Goal: Information Seeking & Learning: Check status

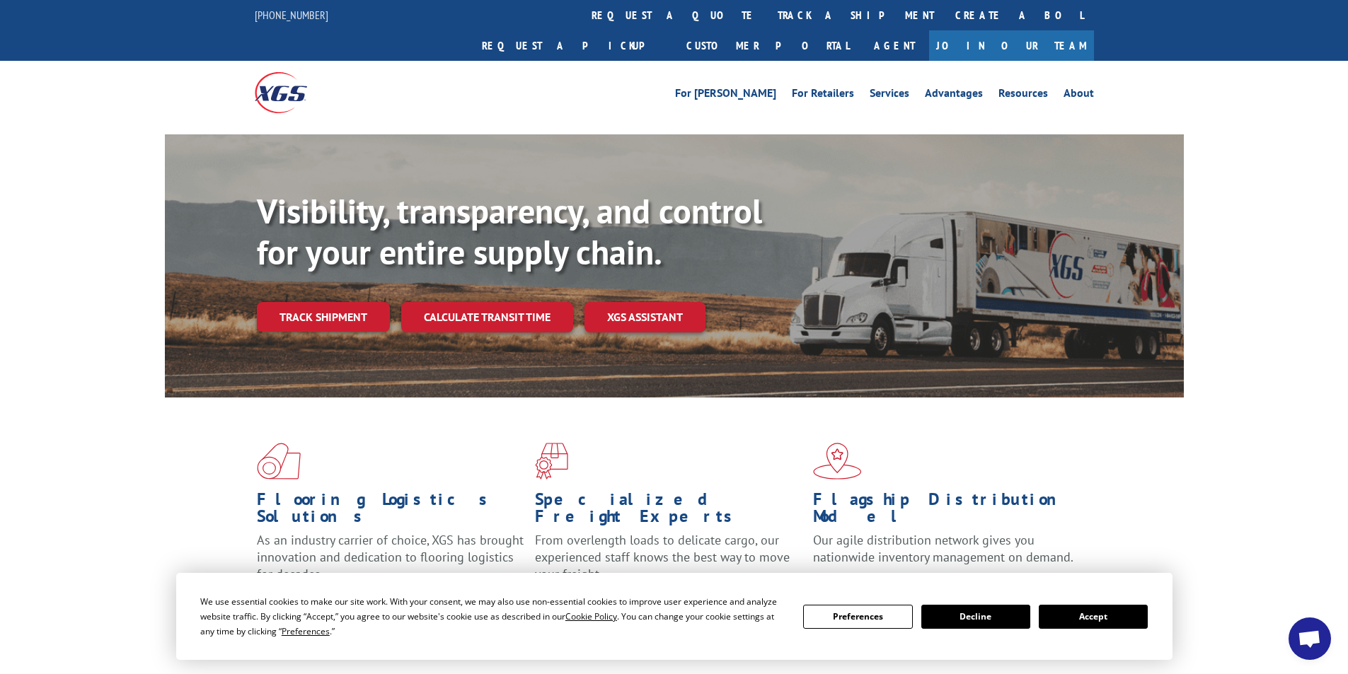
click at [1098, 614] on button "Accept" at bounding box center [1093, 617] width 109 height 24
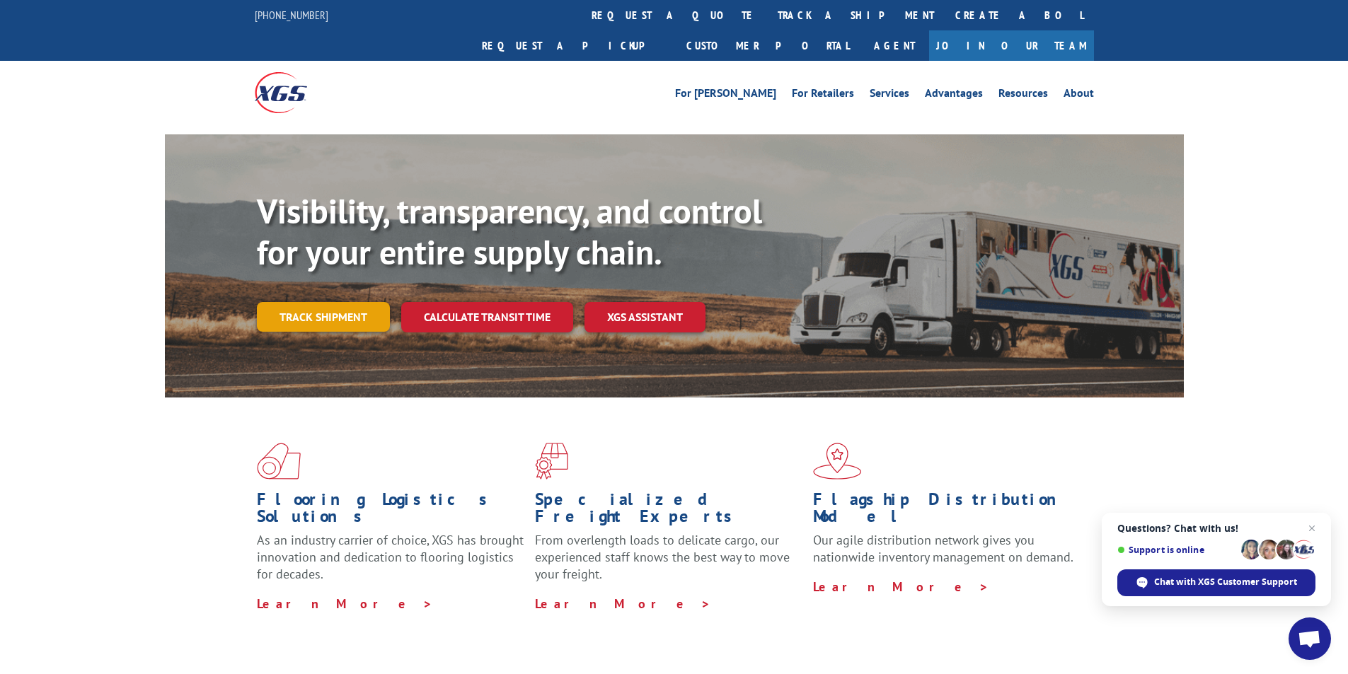
click at [322, 302] on link "Track shipment" at bounding box center [323, 317] width 133 height 30
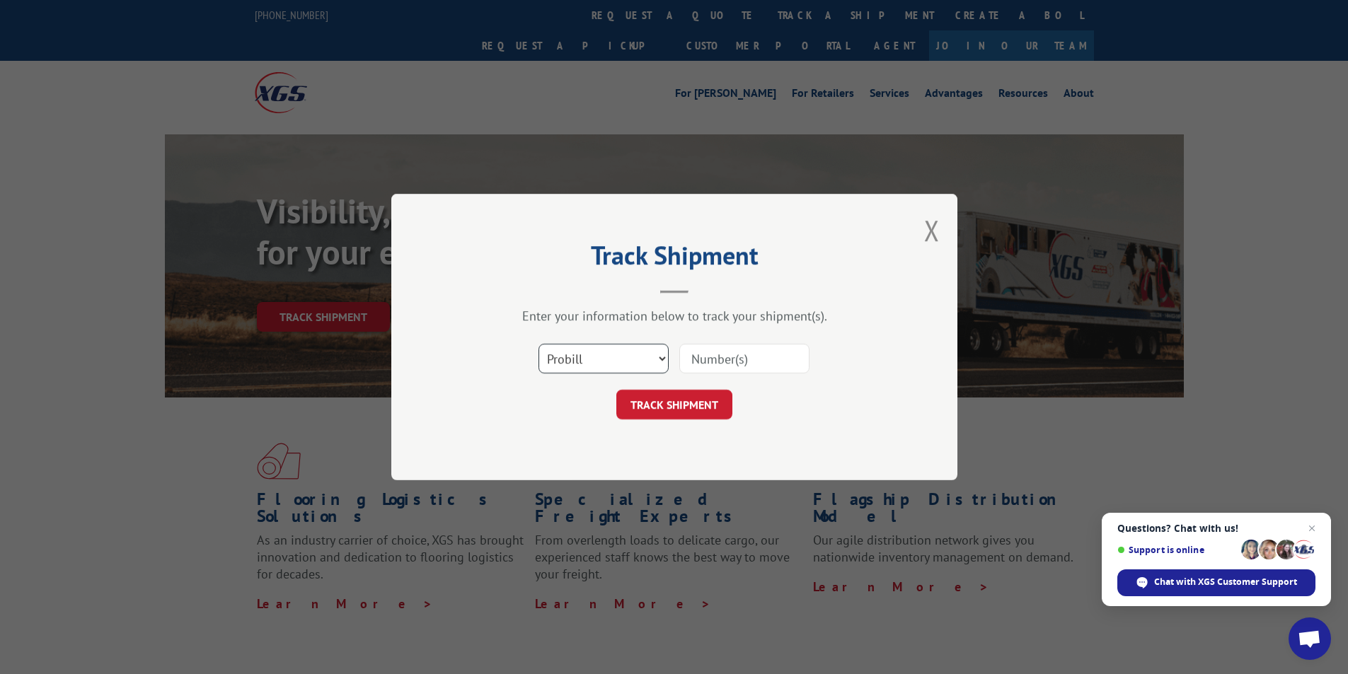
click at [654, 352] on select "Select category... Probill BOL PO" at bounding box center [604, 359] width 130 height 30
select select "bol"
click at [539, 344] on select "Select category... Probill BOL PO" at bounding box center [604, 359] width 130 height 30
click at [746, 362] on input at bounding box center [744, 359] width 130 height 30
type input "7051835"
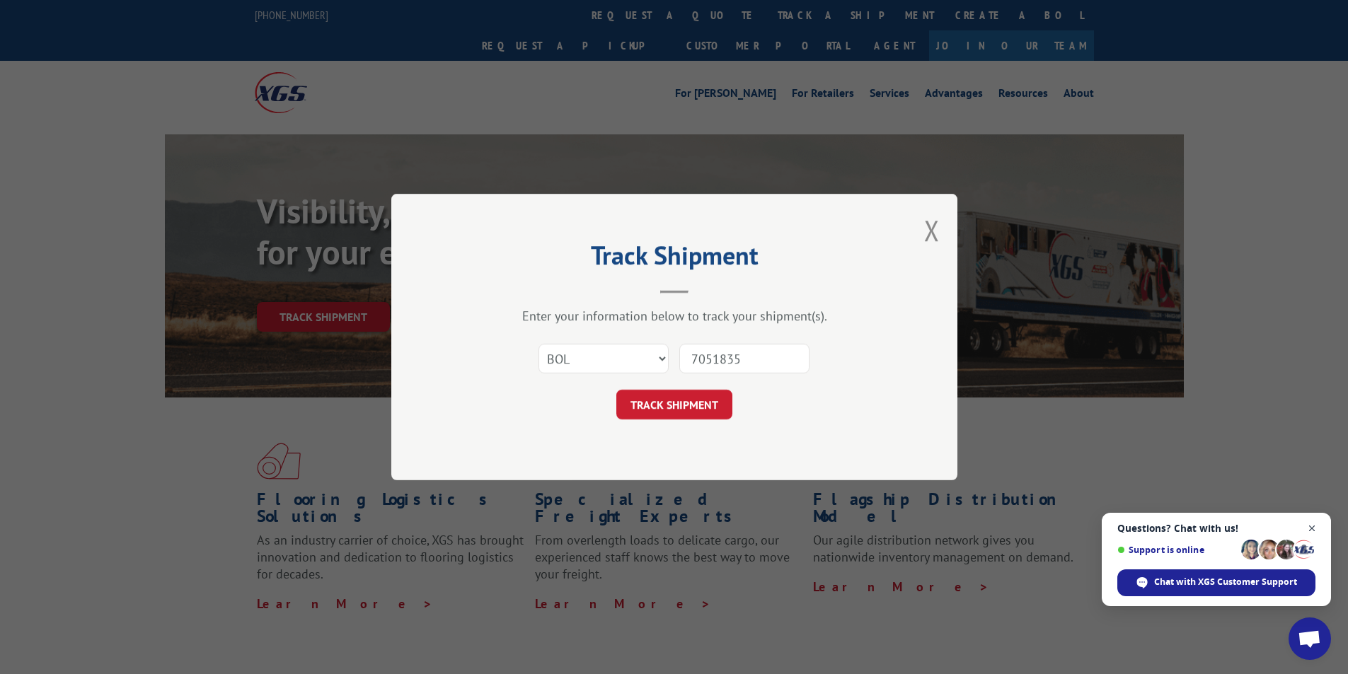
click at [1308, 526] on span "Close chat" at bounding box center [1312, 529] width 18 height 18
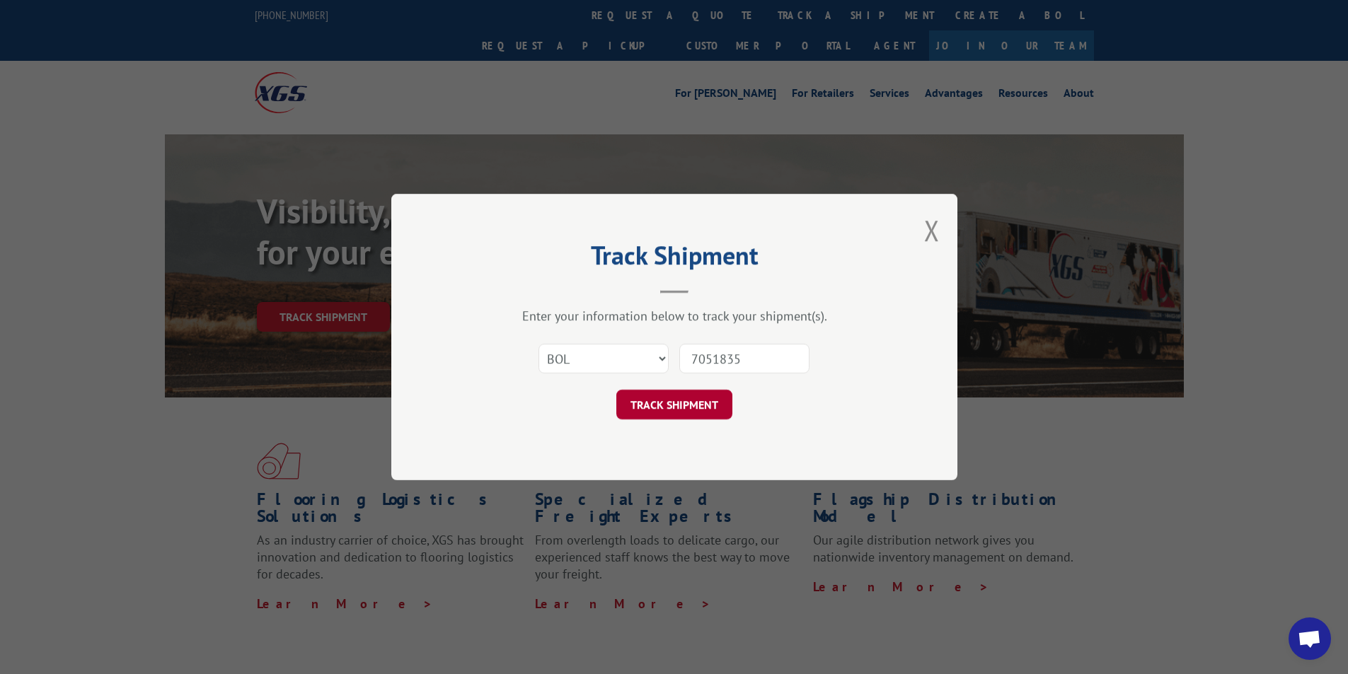
click at [653, 409] on button "TRACK SHIPMENT" at bounding box center [674, 405] width 116 height 30
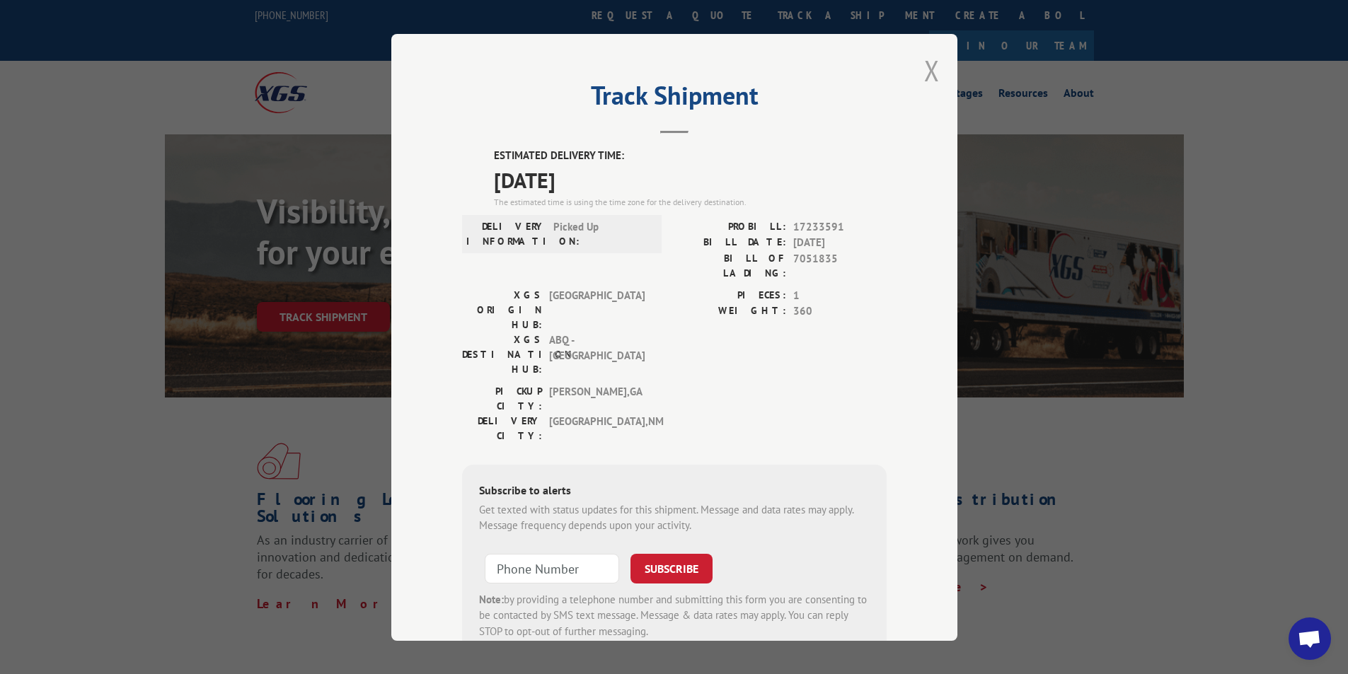
click at [928, 73] on button "Close modal" at bounding box center [932, 71] width 16 height 38
